Goal: Information Seeking & Learning: Understand process/instructions

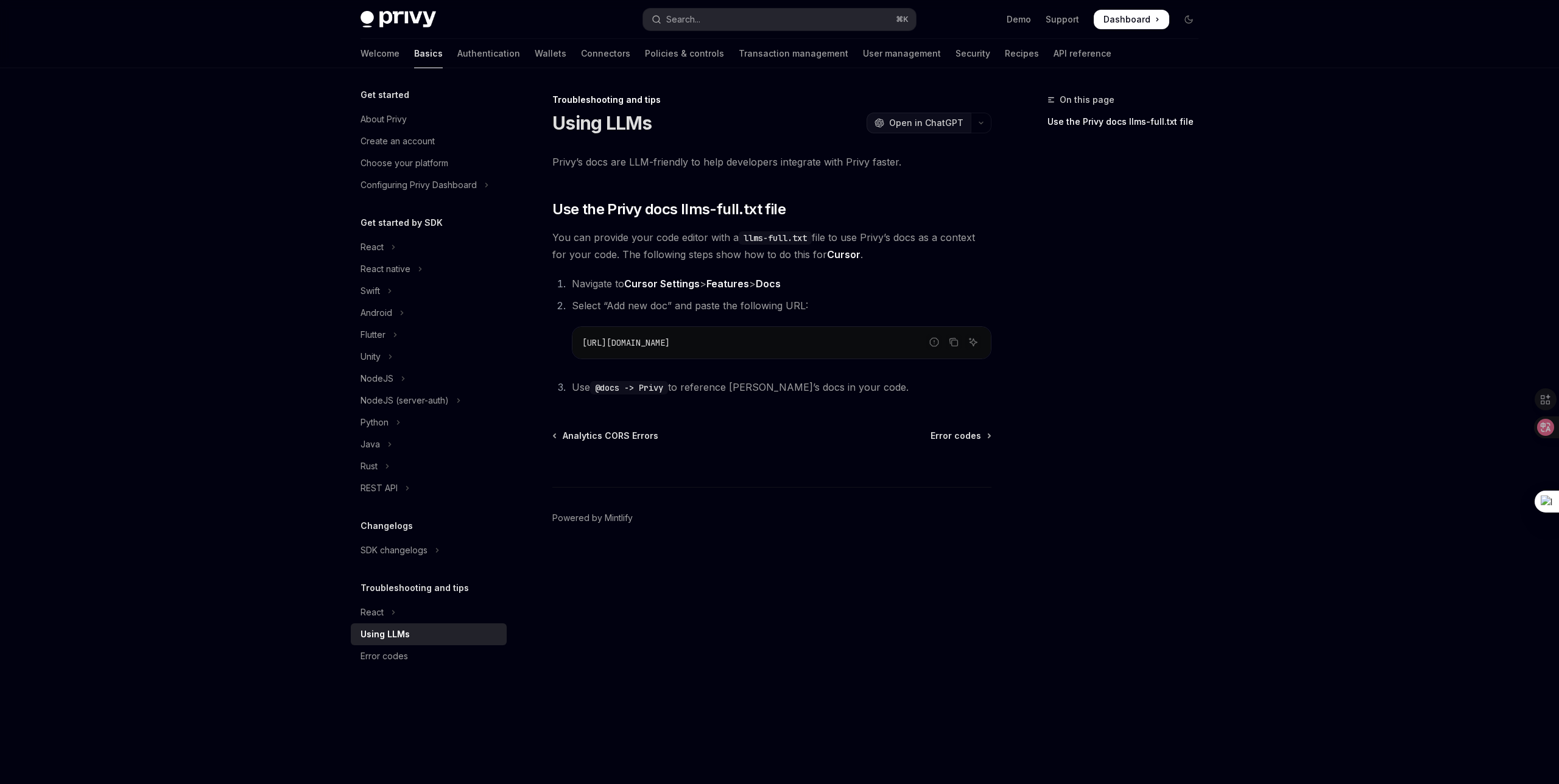
click at [919, 115] on button "OpenAI Open in ChatGPT" at bounding box center [919, 123] width 104 height 21
click at [420, 657] on div "Error codes" at bounding box center [429, 656] width 139 height 14
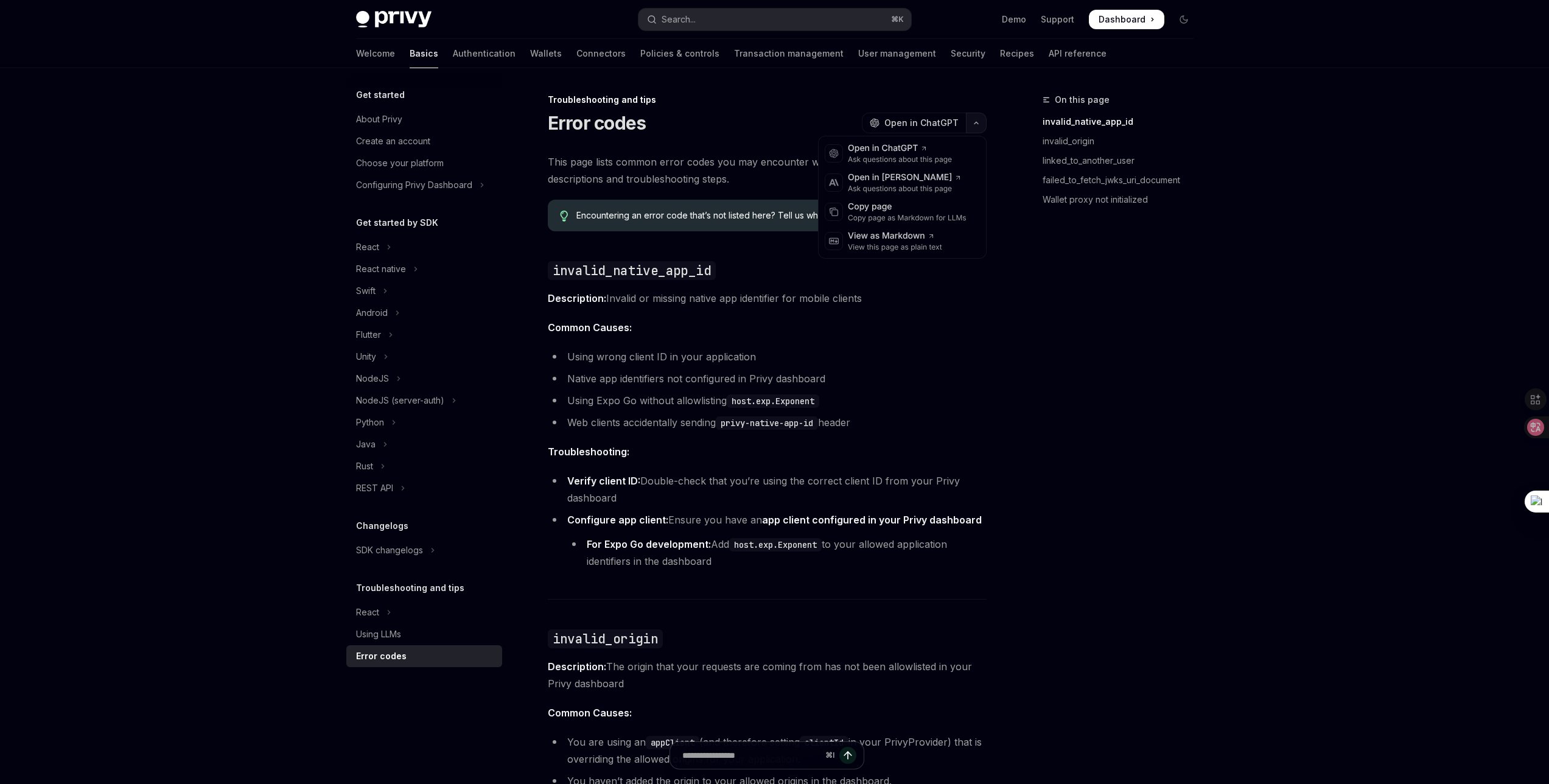
click at [978, 123] on icon "button" at bounding box center [976, 123] width 14 height 5
click at [912, 119] on span "Open in ChatGPT" at bounding box center [921, 123] width 74 height 12
click at [392, 340] on icon "Toggle Flutter section" at bounding box center [391, 335] width 5 height 14
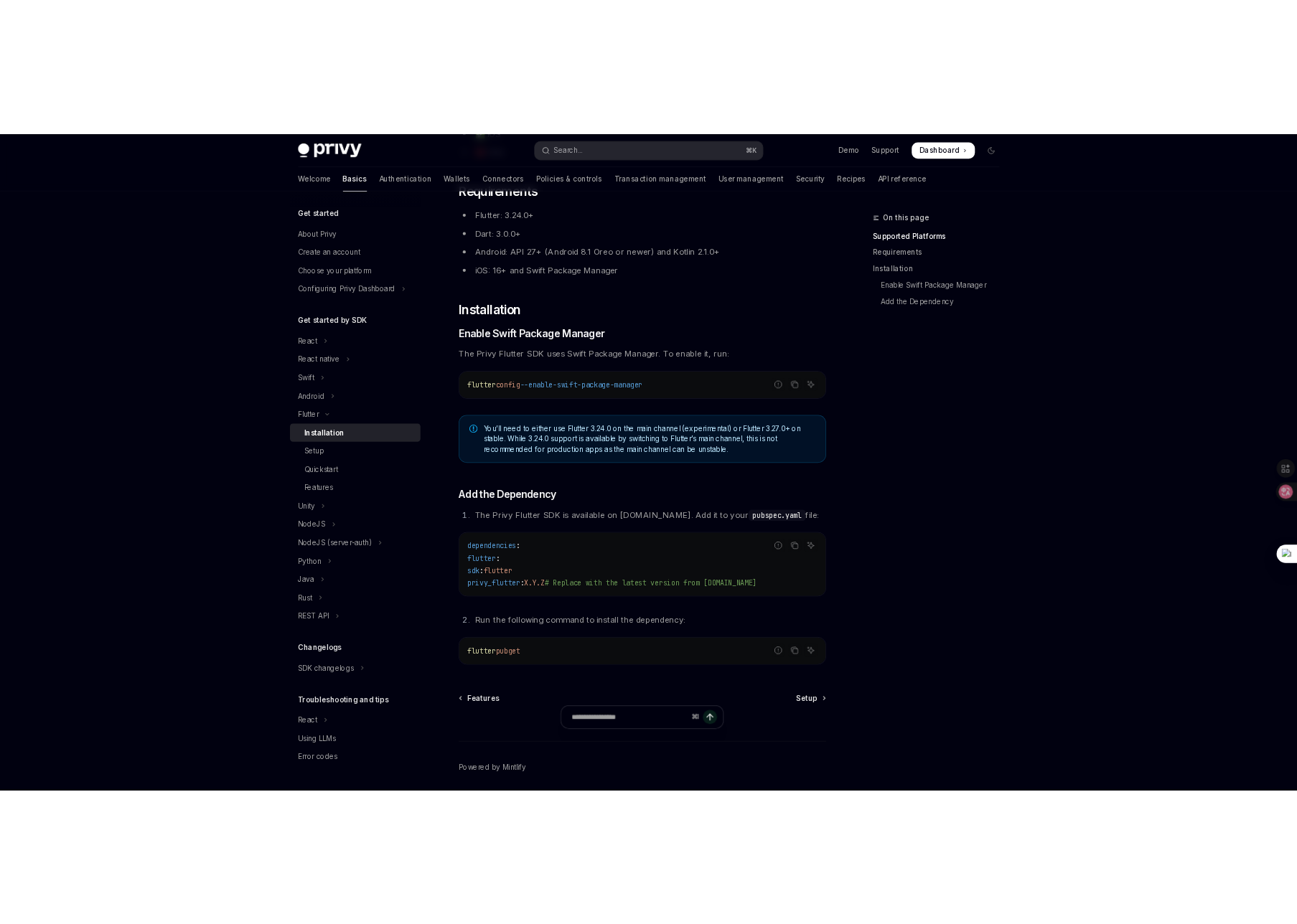
scroll to position [307, 0]
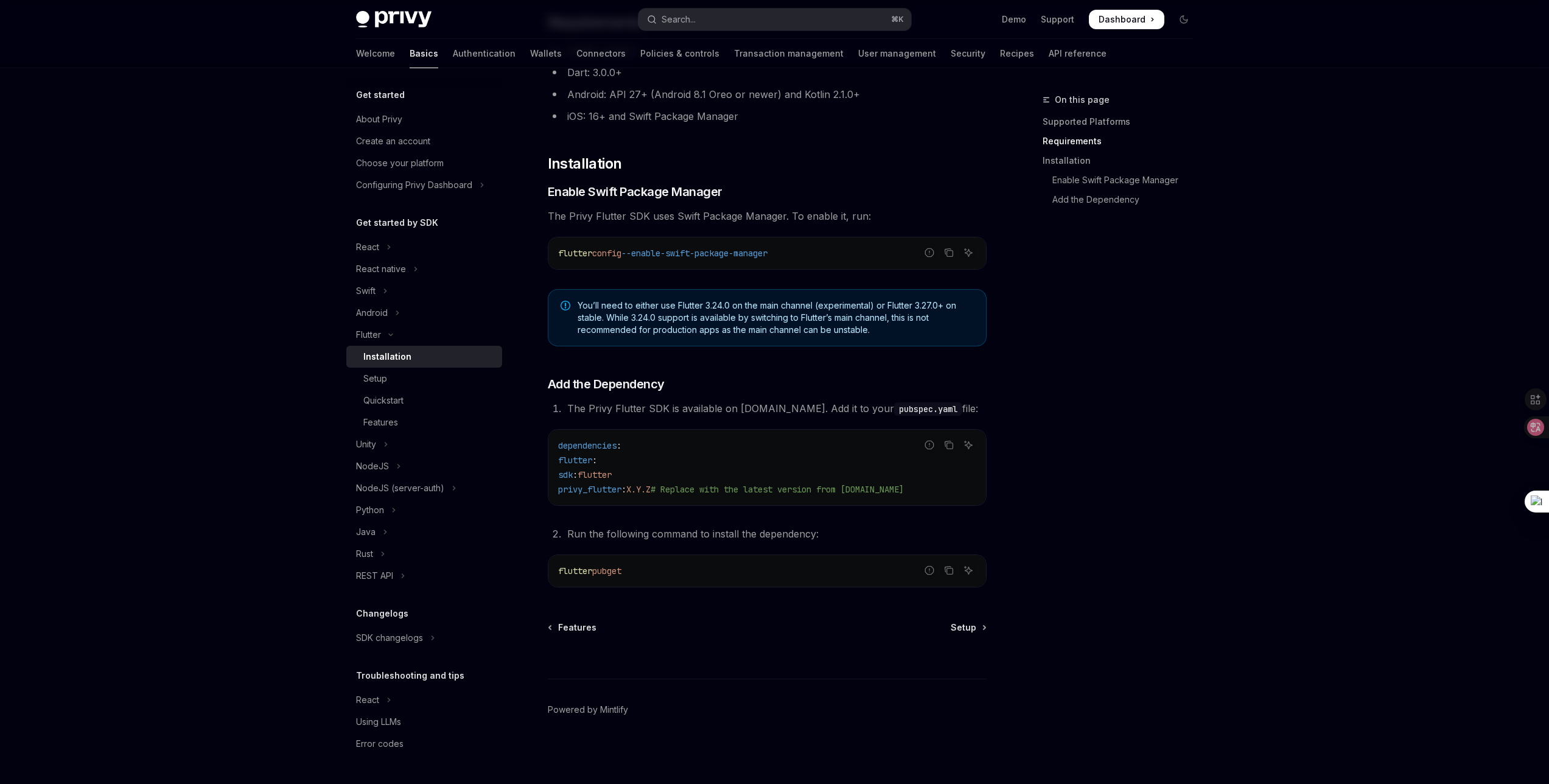
click at [604, 486] on span "privy_flutter" at bounding box center [589, 489] width 63 height 11
copy span "privy_flutter"
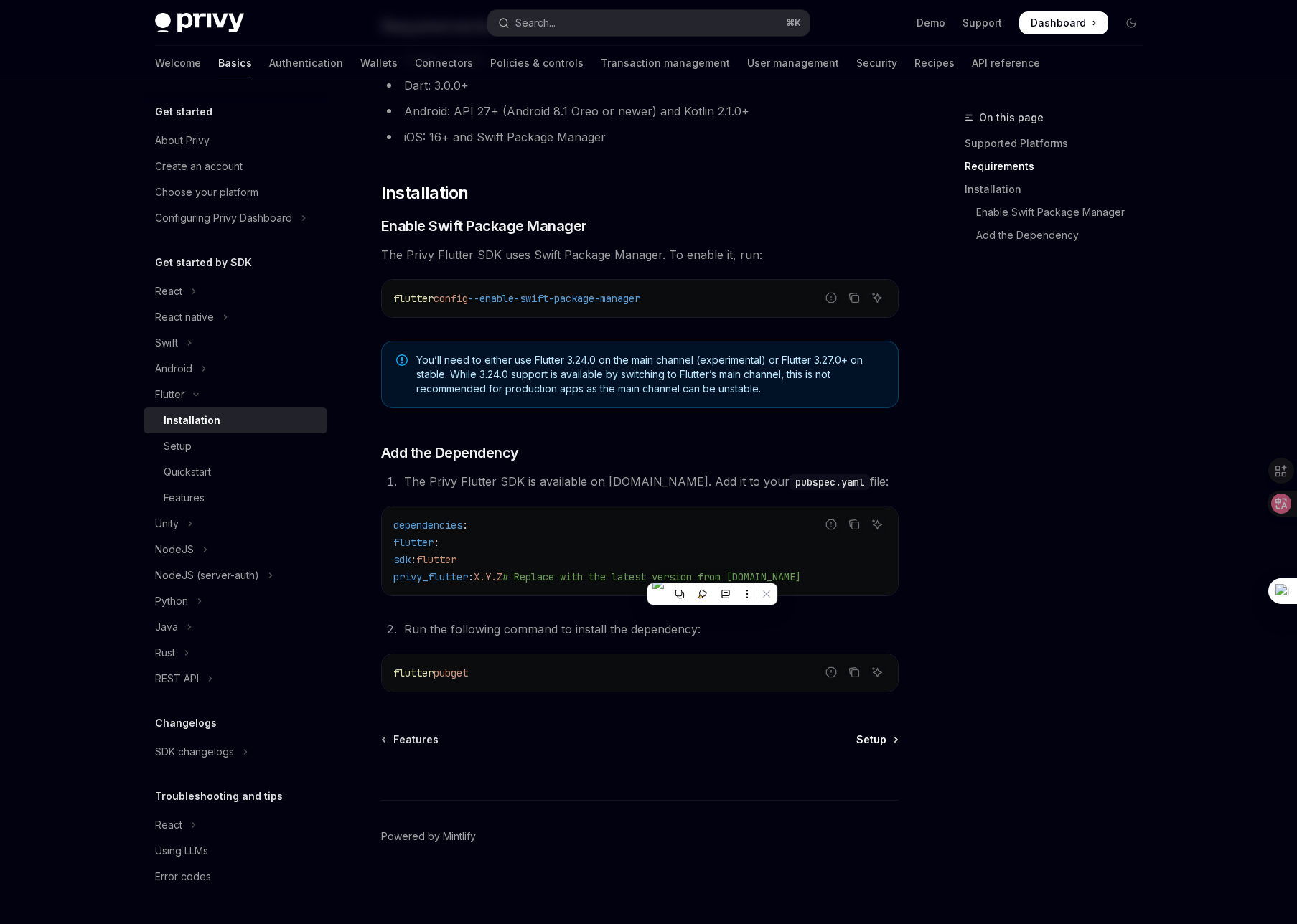
click at [868, 738] on span "Setup" at bounding box center [871, 739] width 30 height 14
type textarea "*"
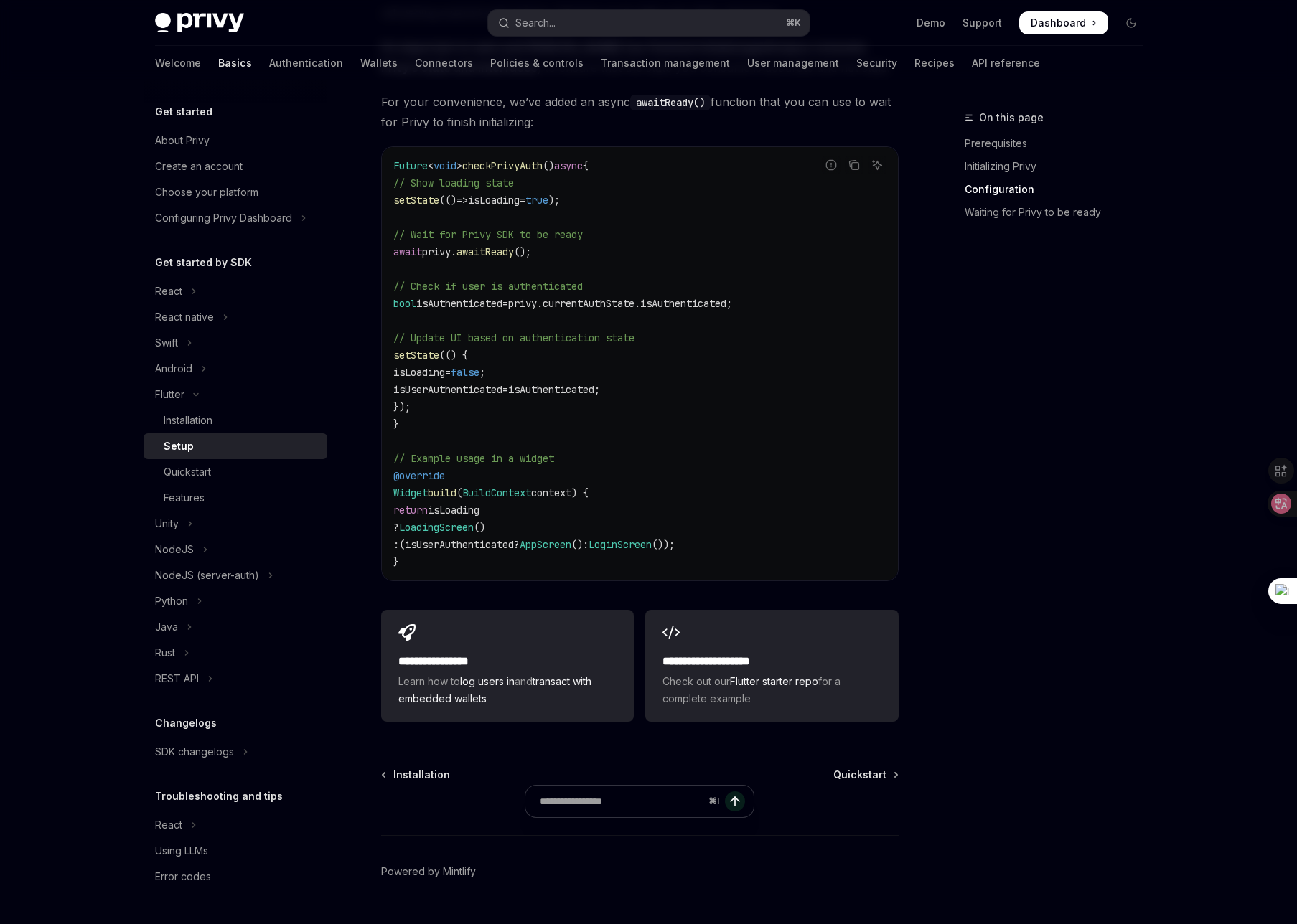
scroll to position [1297, 0]
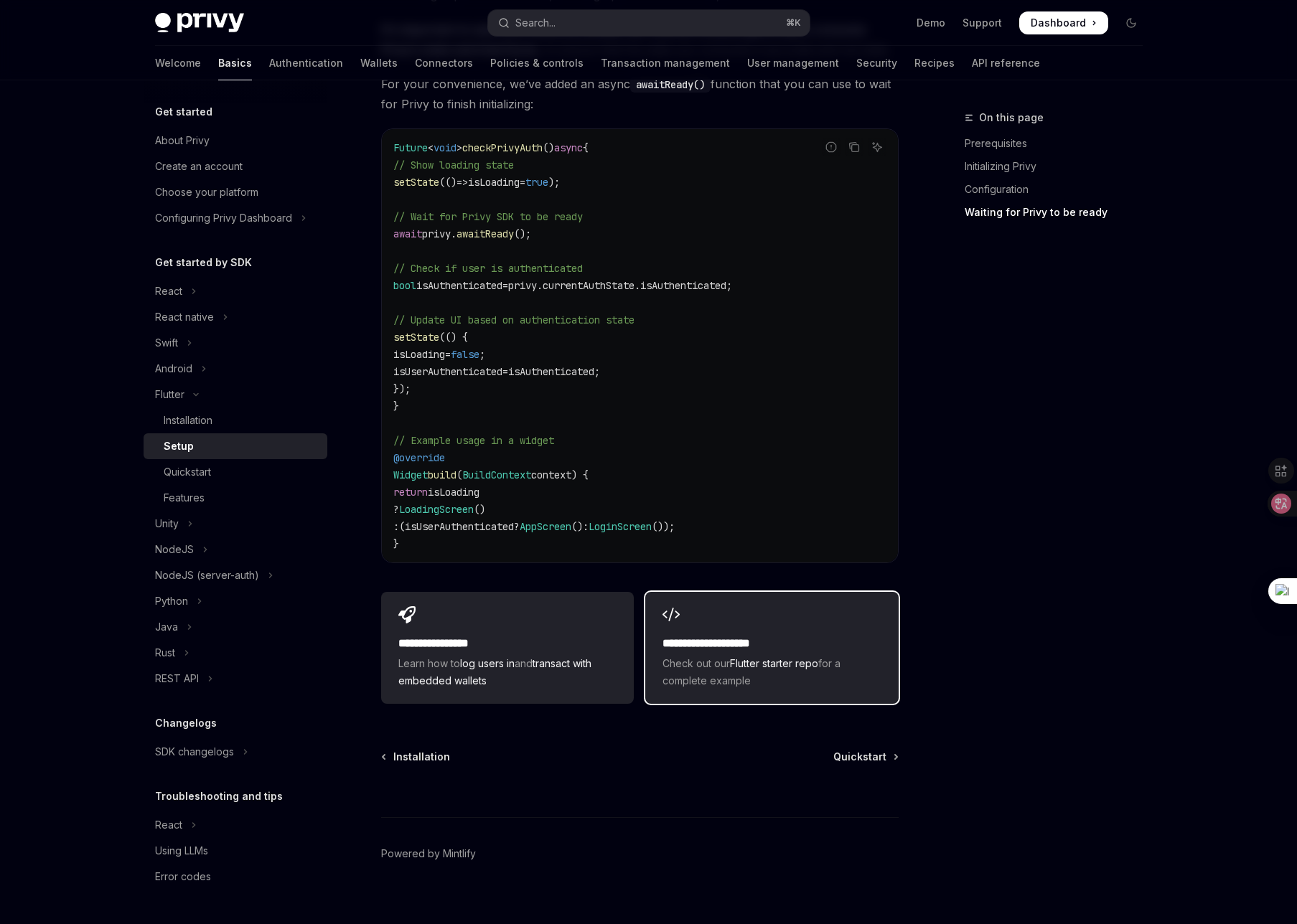
click at [734, 635] on h2 "**********" at bounding box center [771, 644] width 218 height 17
